Goal: Navigation & Orientation: Find specific page/section

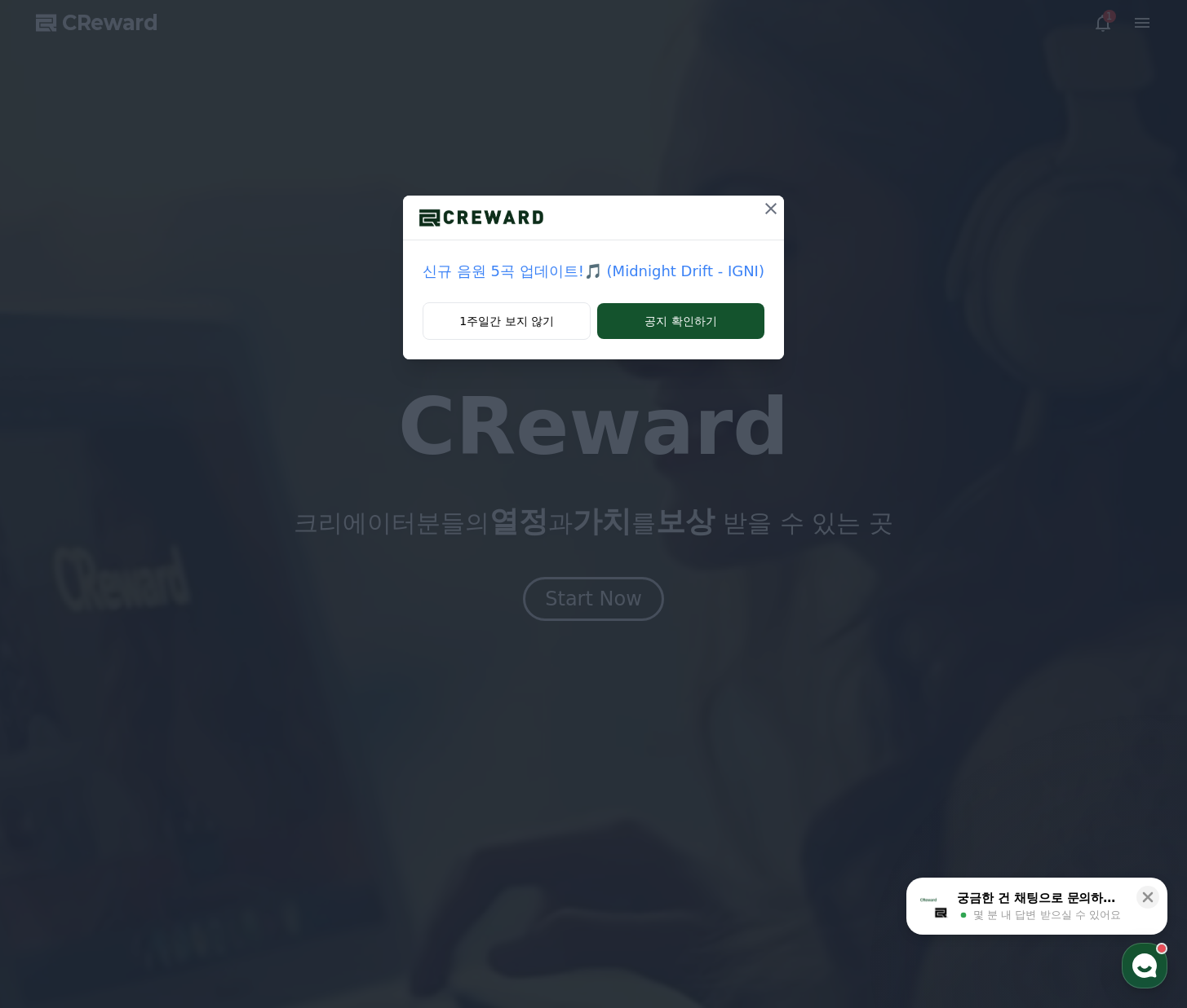
click at [765, 212] on icon at bounding box center [771, 208] width 11 height 11
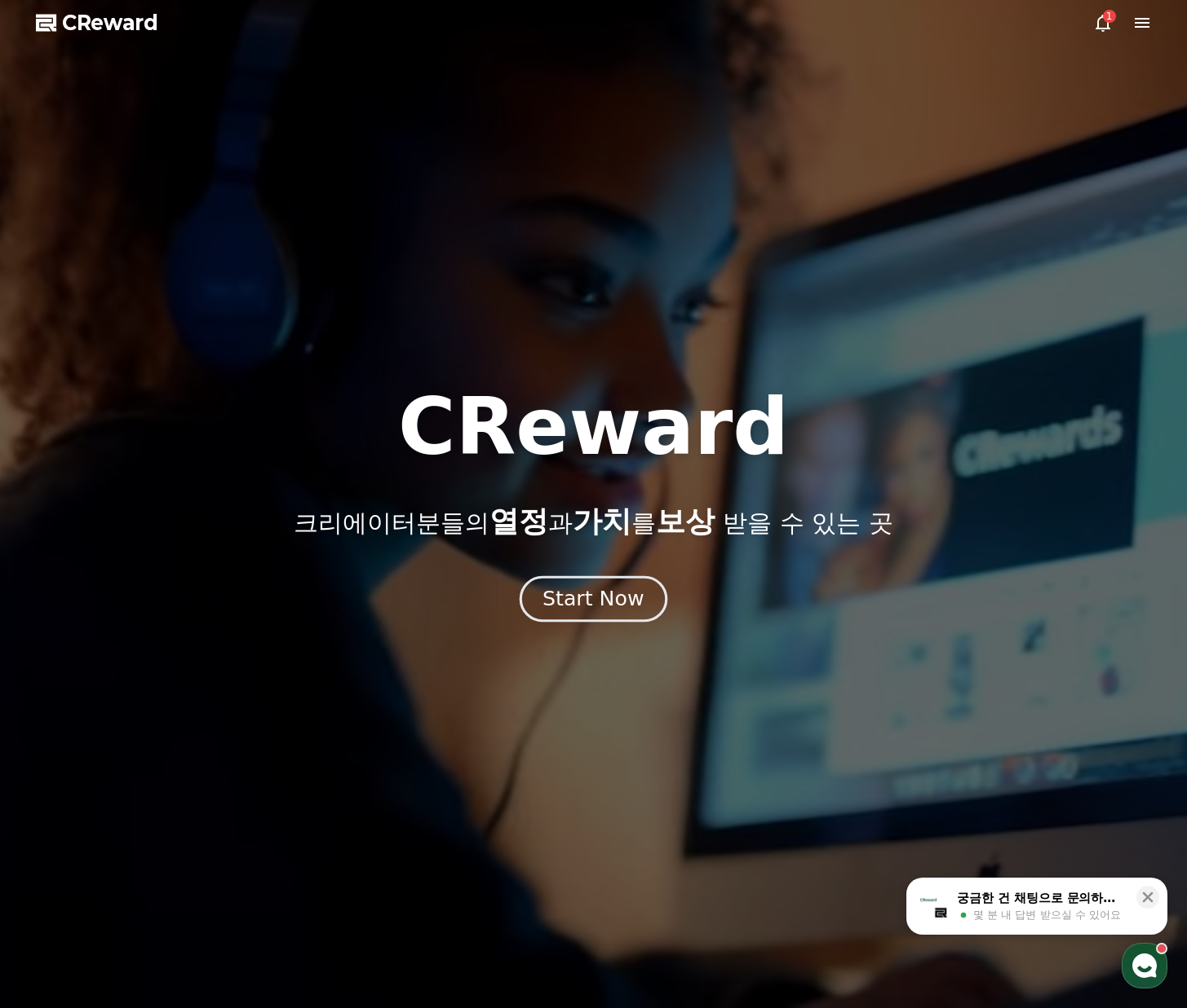
click at [628, 599] on div "Start Now" at bounding box center [593, 599] width 101 height 27
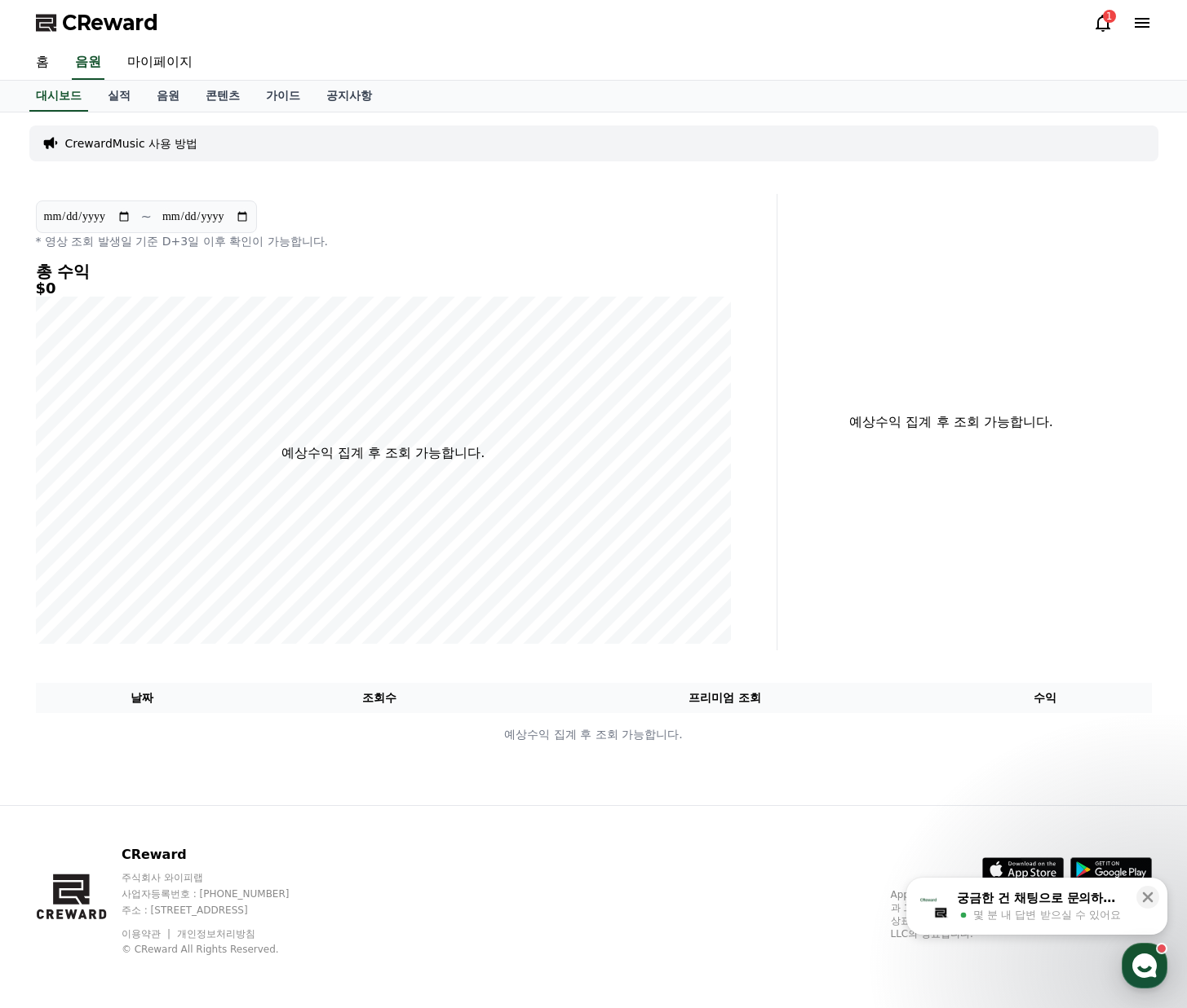
click at [1107, 19] on div "1" at bounding box center [1109, 16] width 13 height 13
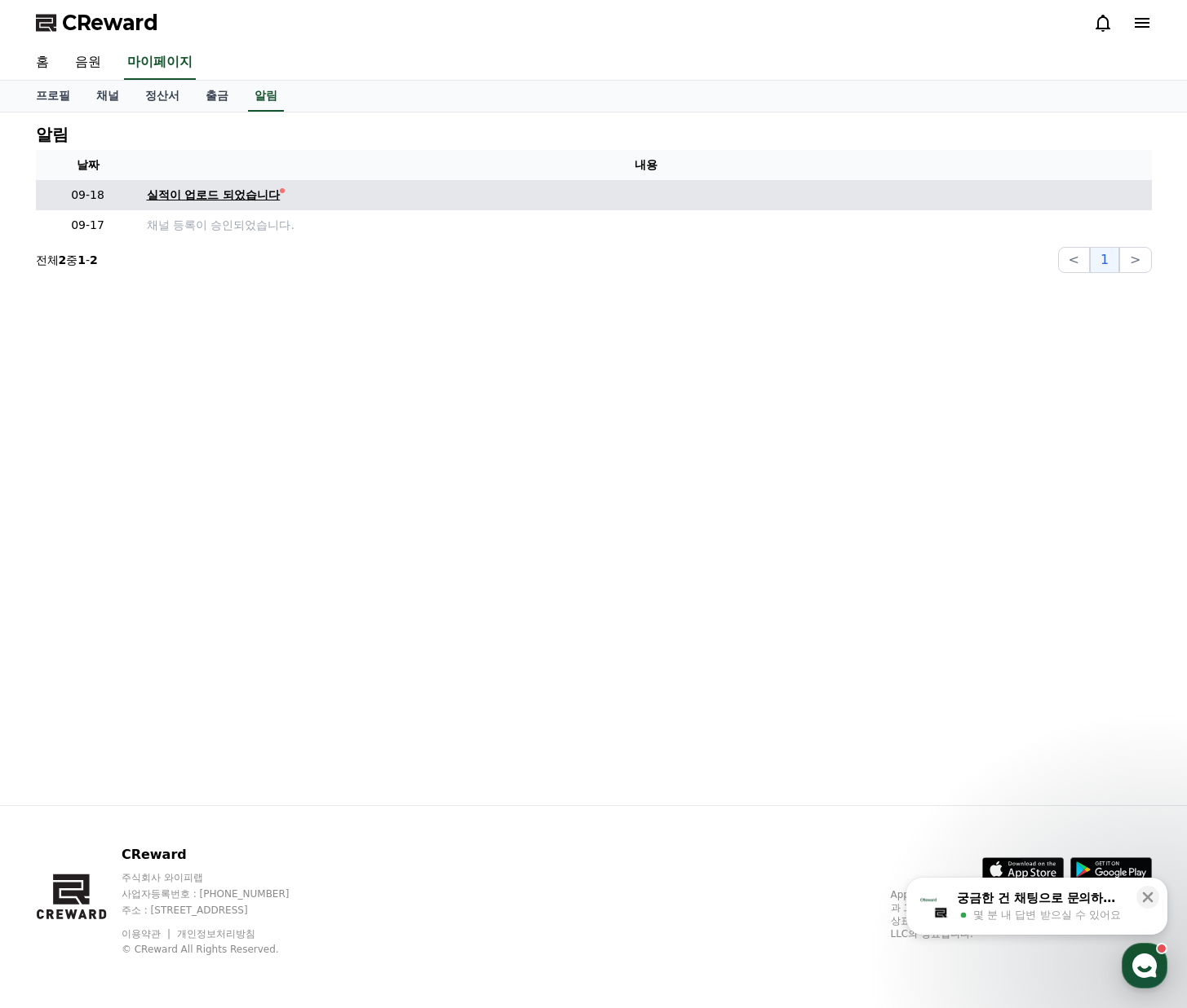
click at [235, 198] on div "실적이 업로드 되었습니다" at bounding box center [213, 194] width 133 height 17
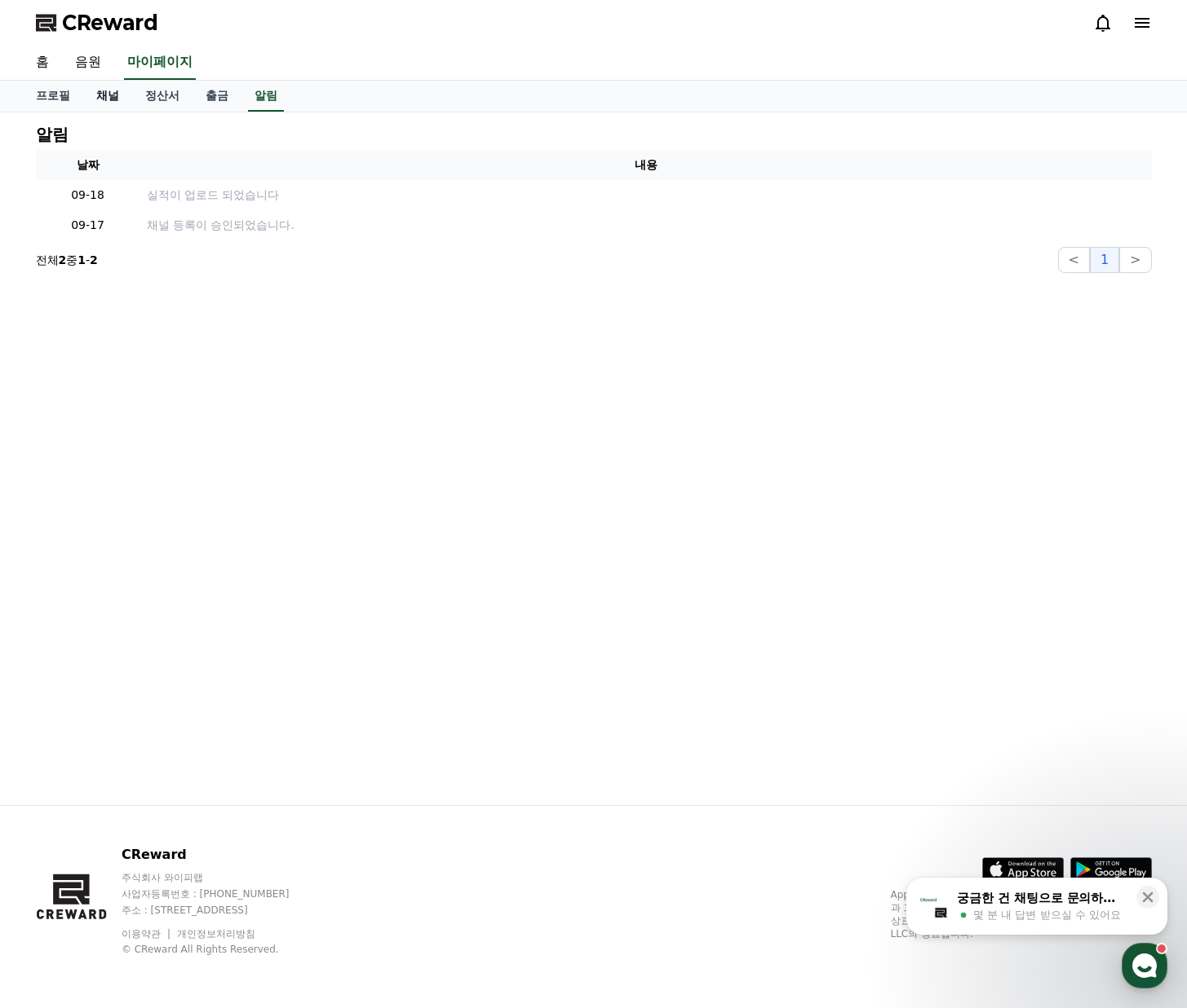
click at [108, 96] on link "채널" at bounding box center [107, 95] width 49 height 31
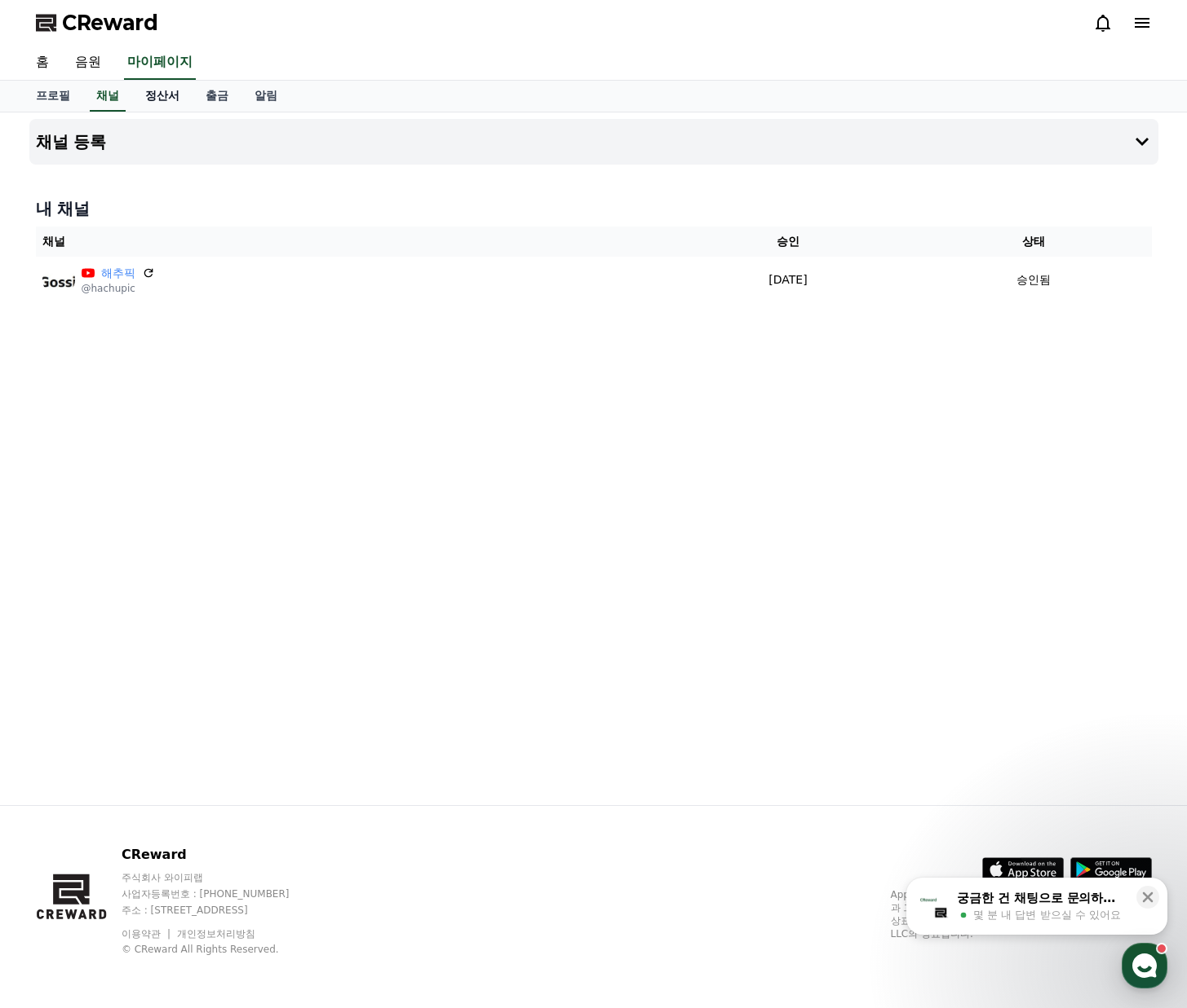
click at [159, 97] on link "정산서" at bounding box center [162, 95] width 60 height 31
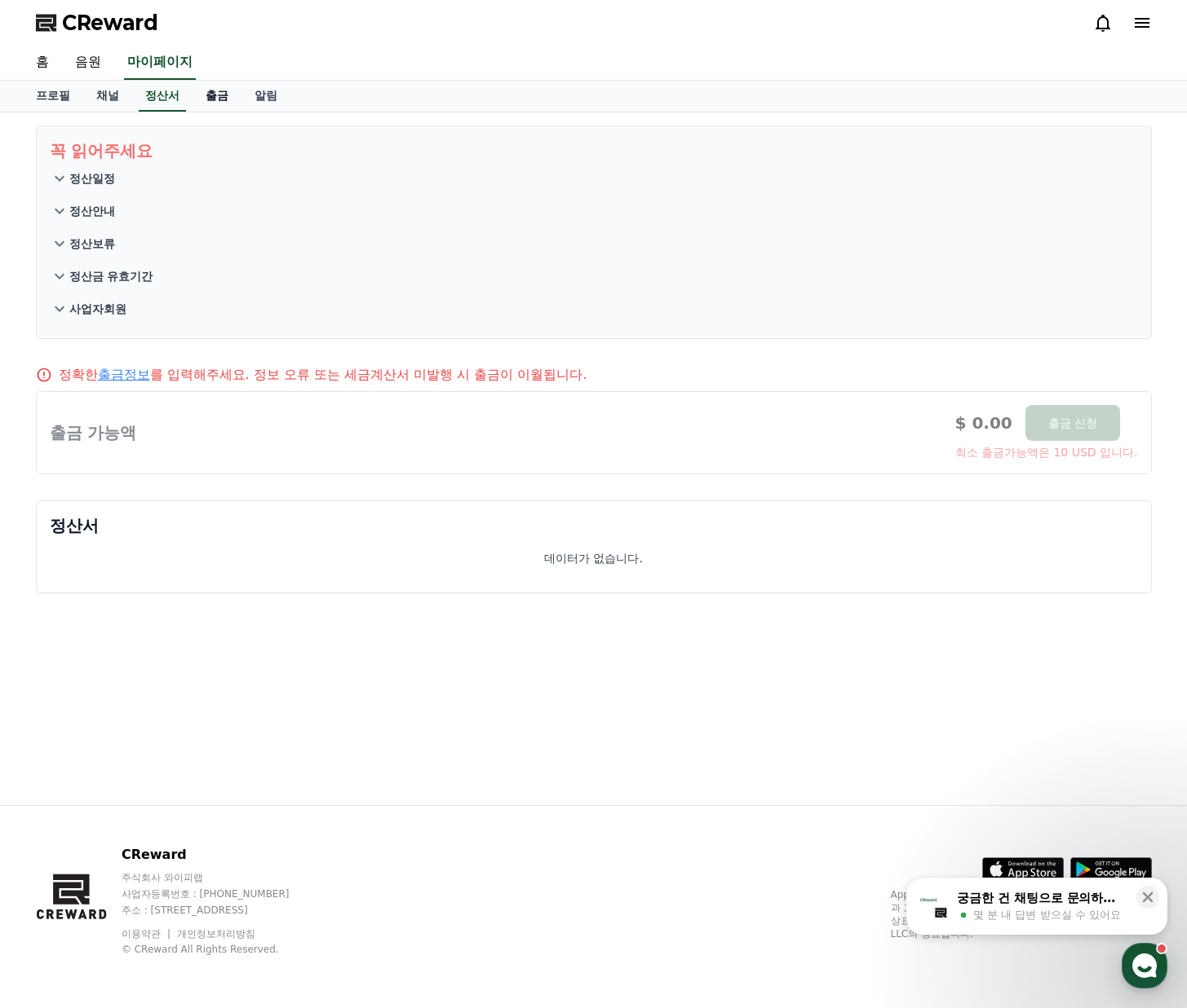
click at [209, 97] on link "출금" at bounding box center [217, 95] width 49 height 31
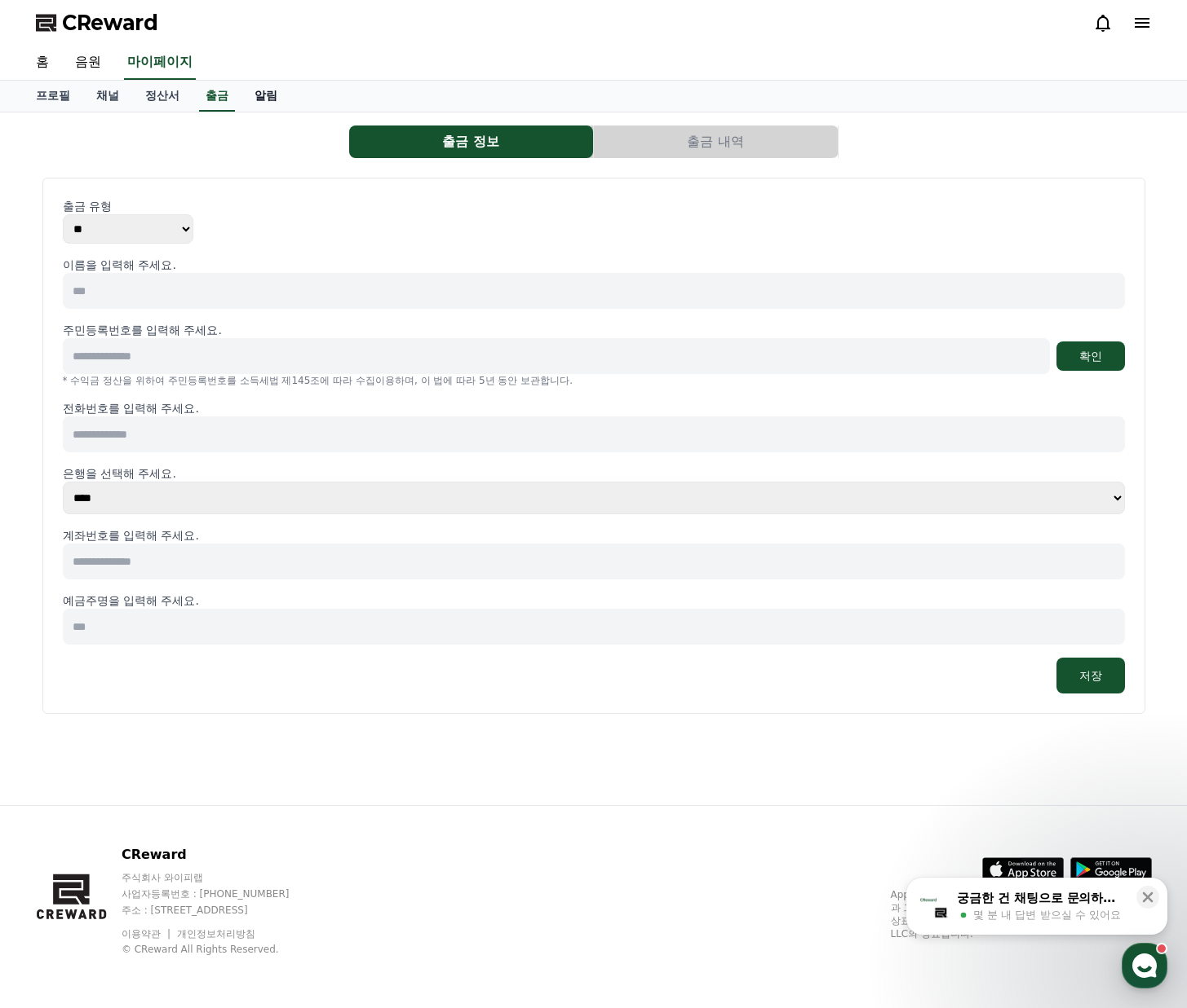
click at [269, 100] on link "알림" at bounding box center [265, 95] width 49 height 31
